Goal: Find contact information: Find contact information

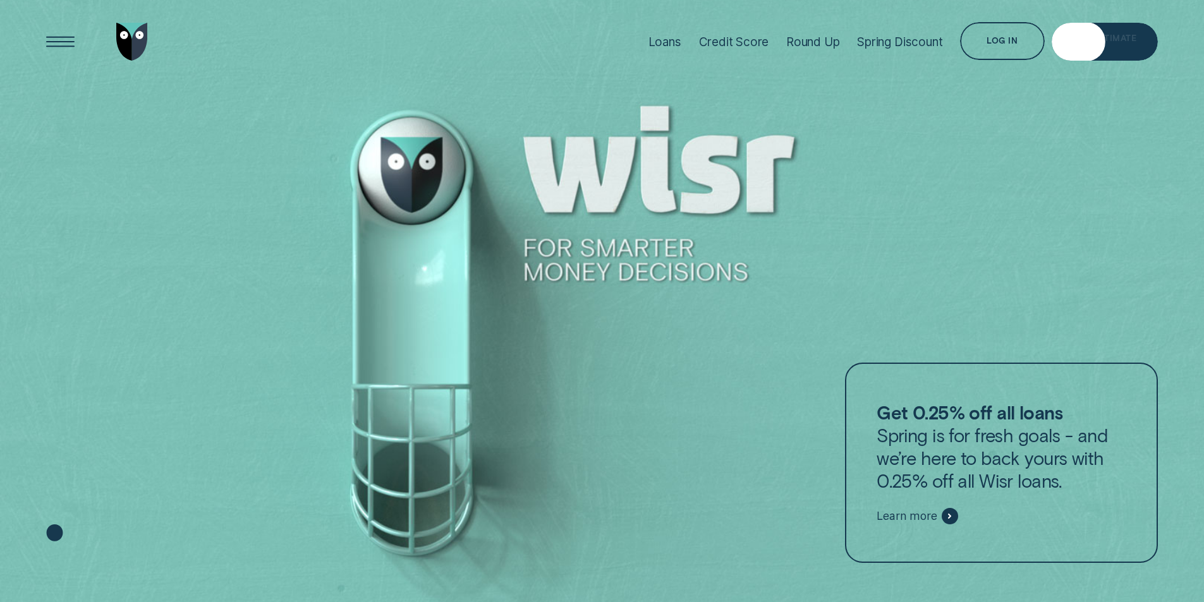
click at [1130, 40] on div "Get Estimate" at bounding box center [1105, 44] width 64 height 8
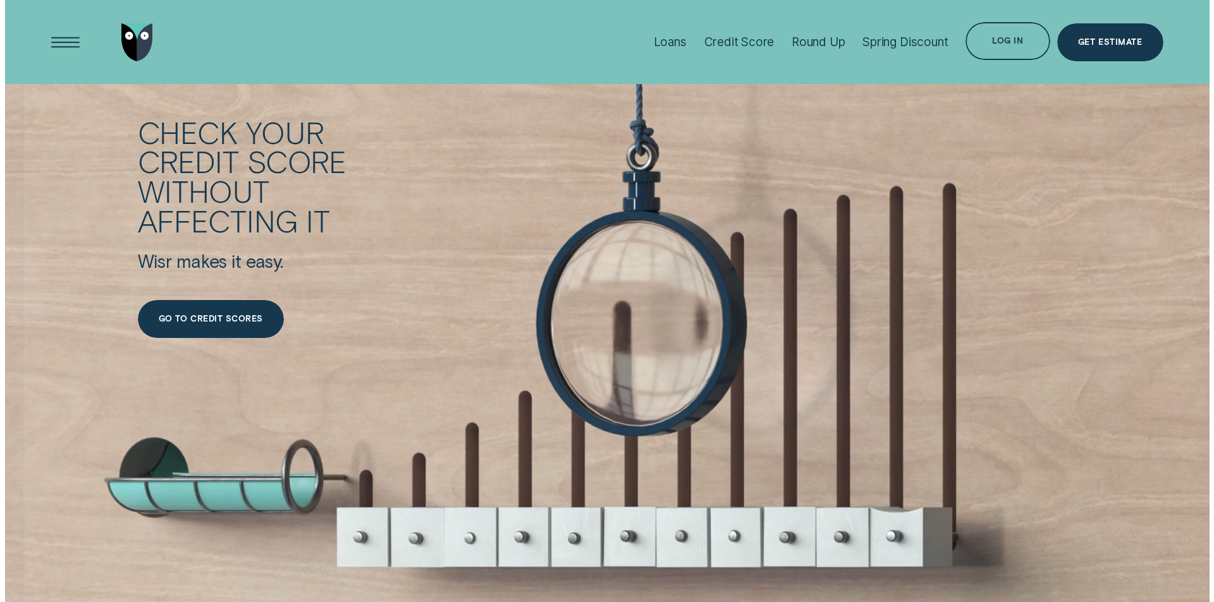
scroll to position [2276, 0]
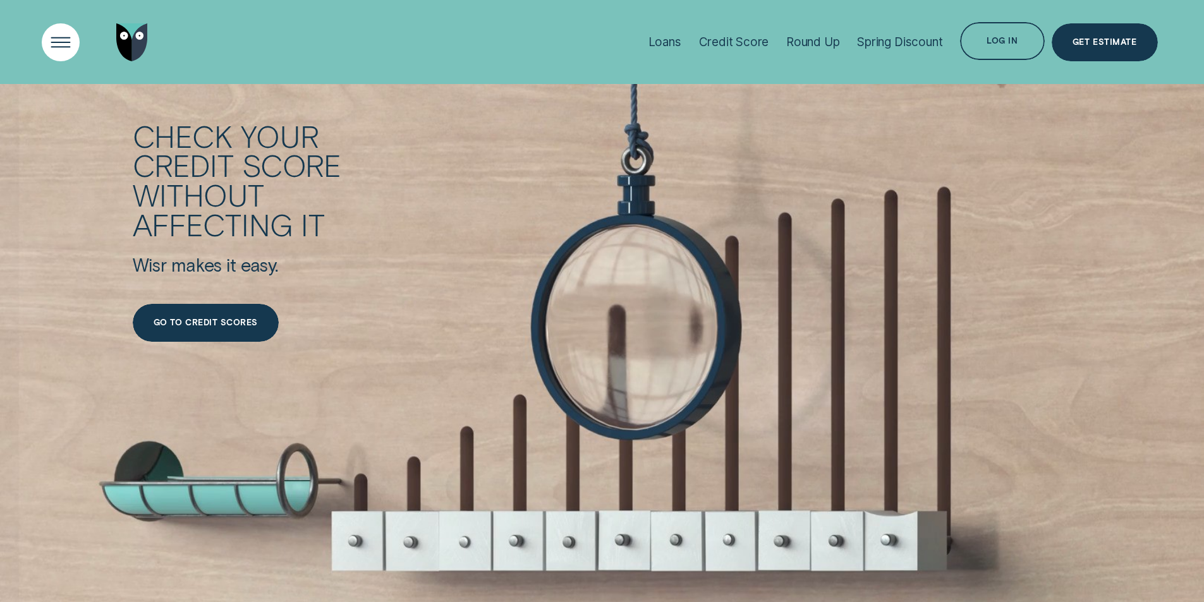
click at [66, 41] on div "Open Menu" at bounding box center [61, 42] width 54 height 54
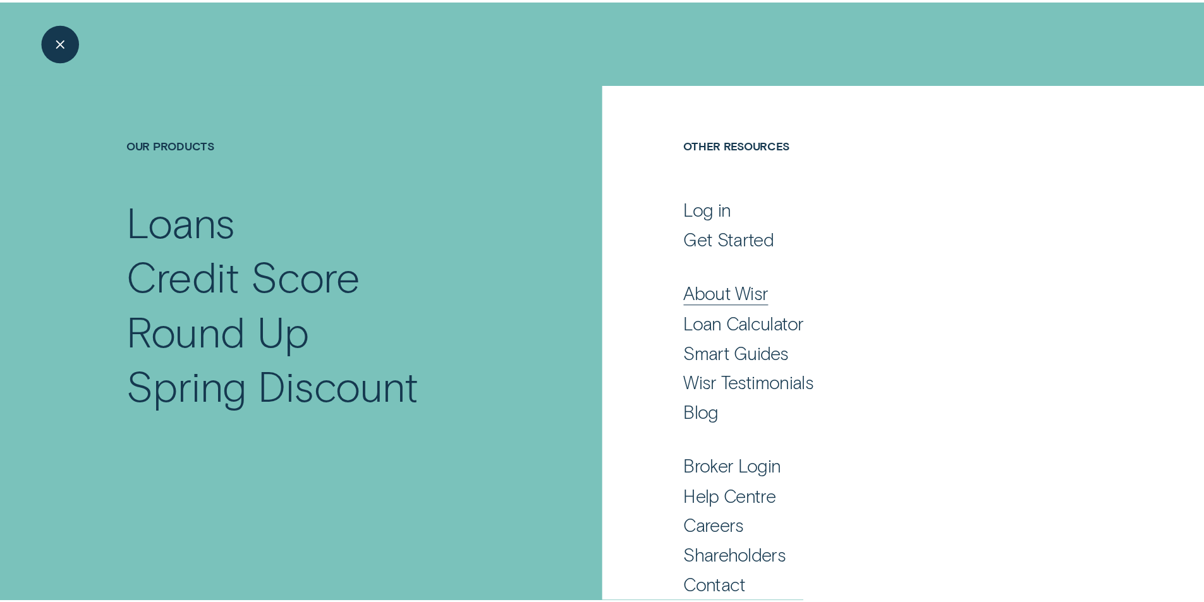
scroll to position [57, 0]
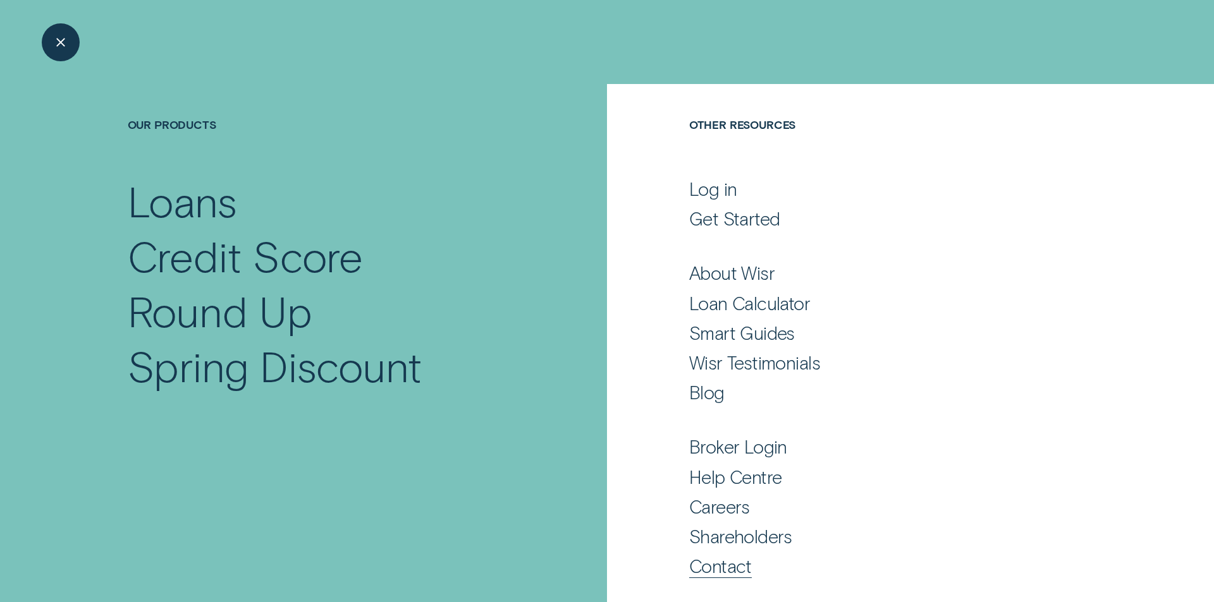
click at [722, 564] on div "Contact" at bounding box center [720, 566] width 63 height 23
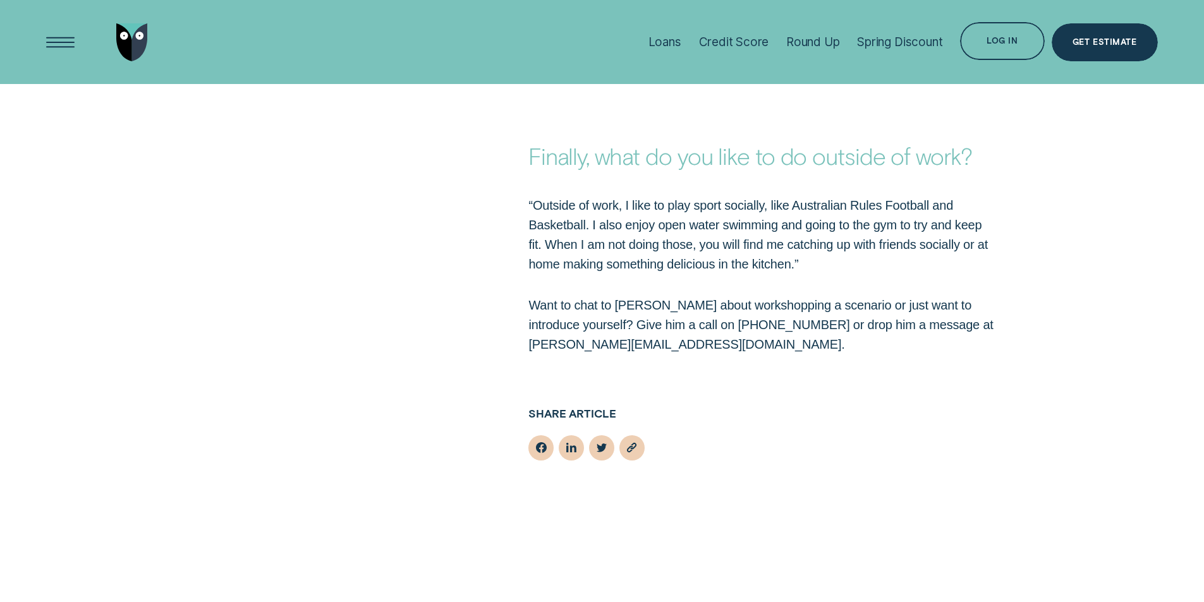
scroll to position [1959, 0]
